Goal: Check status: Check status

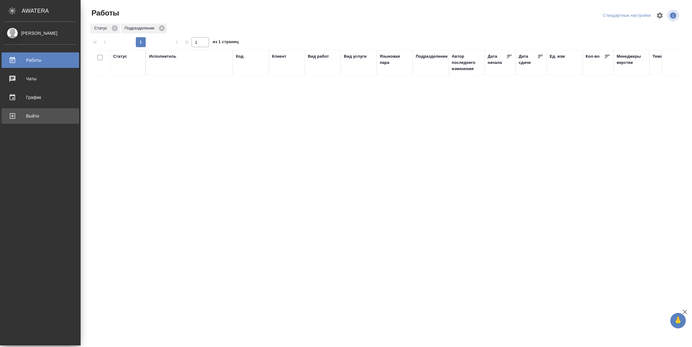
click at [23, 115] on div "Выйти" at bounding box center [40, 115] width 71 height 9
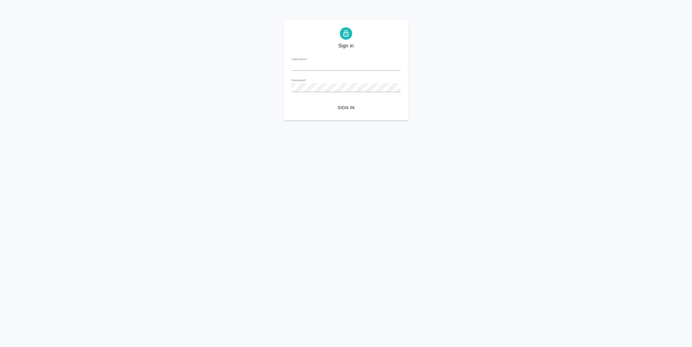
type input "n.vasilyeva@awatera.com"
click at [360, 106] on span "Sign in" at bounding box center [345, 108] width 99 height 8
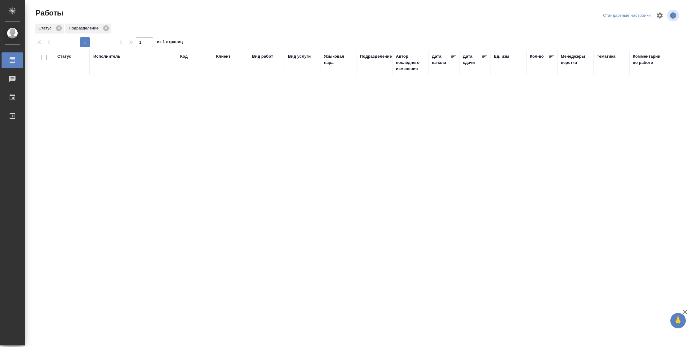
click at [61, 58] on div "Статус" at bounding box center [64, 56] width 14 height 6
click at [76, 85] on div at bounding box center [80, 75] width 11 height 24
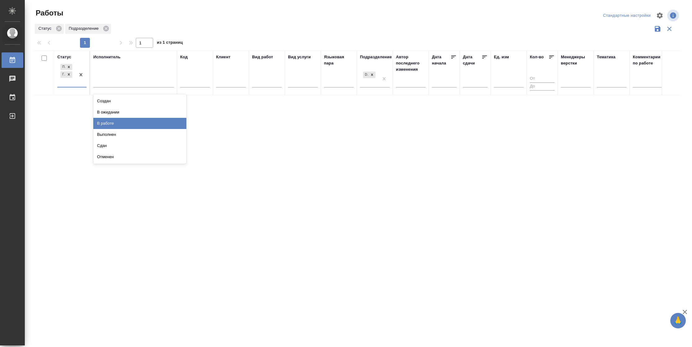
click at [112, 121] on div "В работе" at bounding box center [139, 123] width 93 height 11
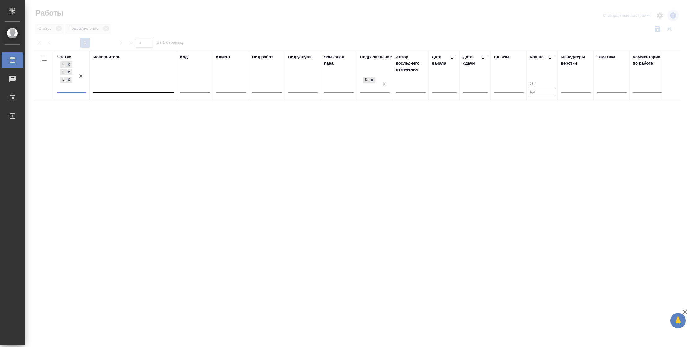
click at [127, 86] on div at bounding box center [133, 86] width 81 height 9
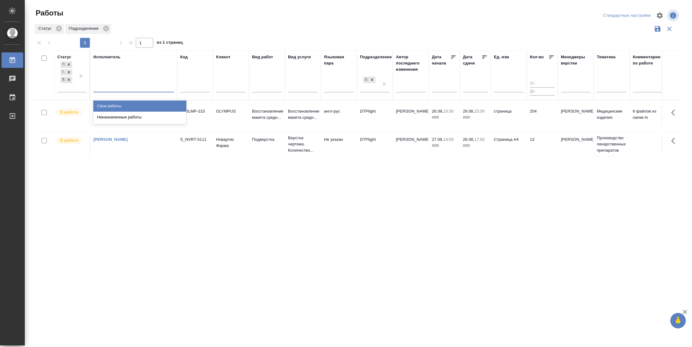
click at [126, 103] on div "Свои работы" at bounding box center [139, 105] width 93 height 11
click at [483, 58] on icon at bounding box center [484, 57] width 6 height 6
